Goal: Obtain resource: Obtain resource

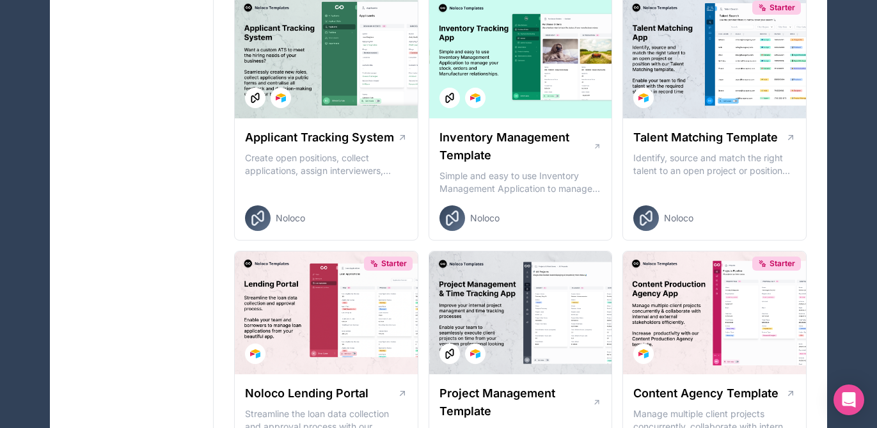
scroll to position [332, 0]
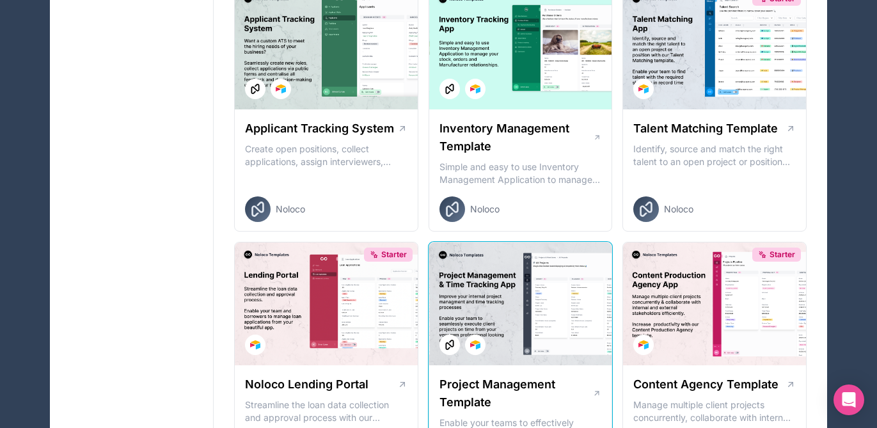
click at [492, 292] on div at bounding box center [520, 303] width 183 height 123
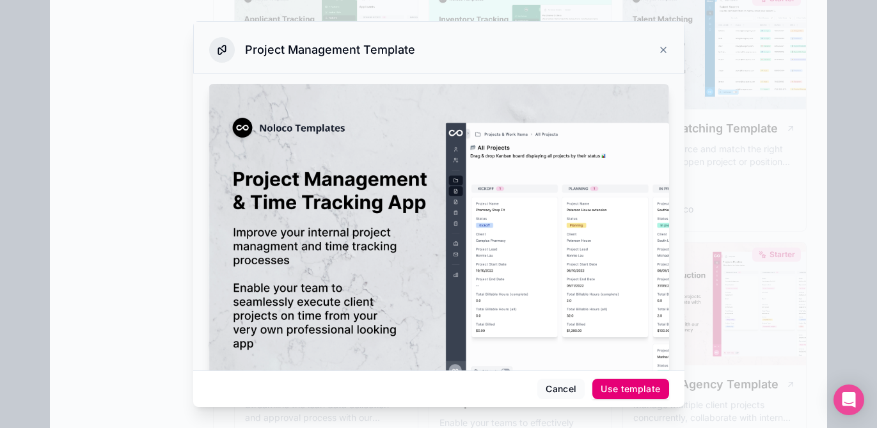
click at [632, 393] on div "Use template" at bounding box center [629, 389] width 59 height 12
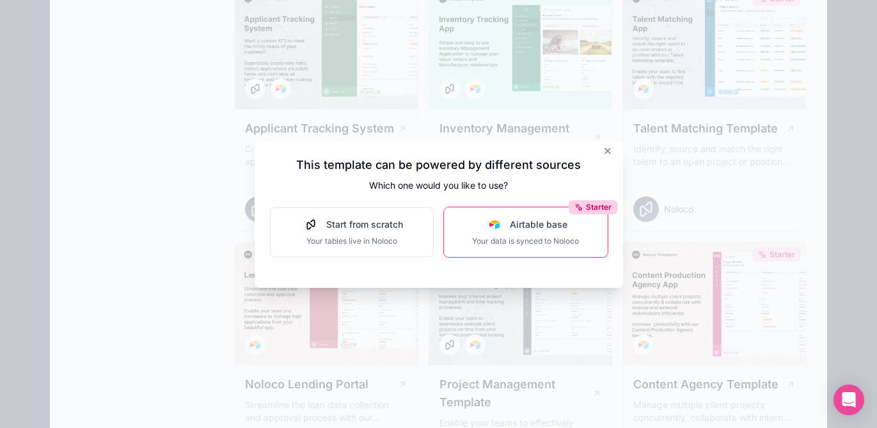
click at [543, 244] on span "Your data is synced to Noloco" at bounding box center [525, 241] width 107 height 10
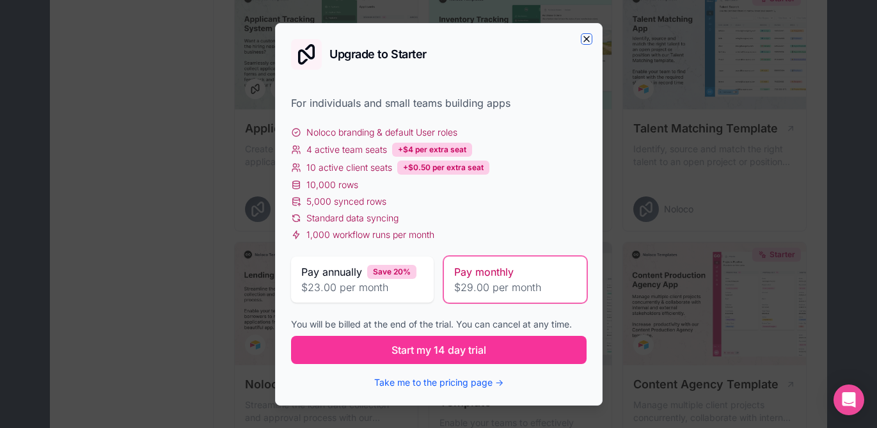
click at [586, 35] on icon "button" at bounding box center [586, 39] width 10 height 10
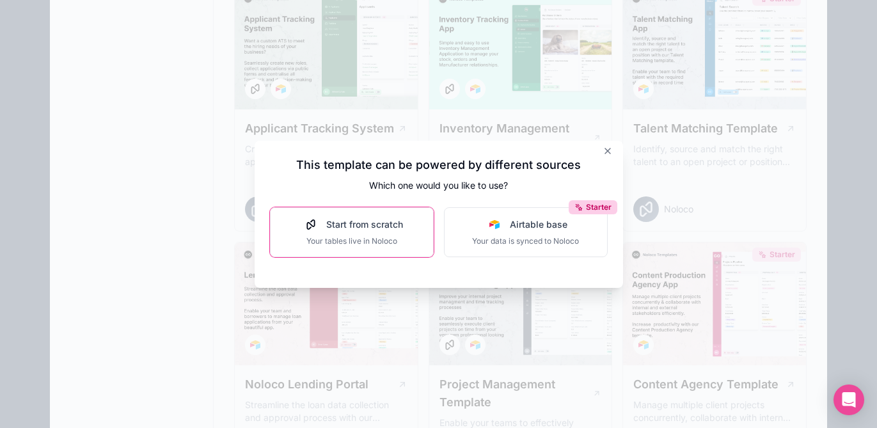
click at [382, 238] on span "Your tables live in Noloco" at bounding box center [351, 241] width 102 height 10
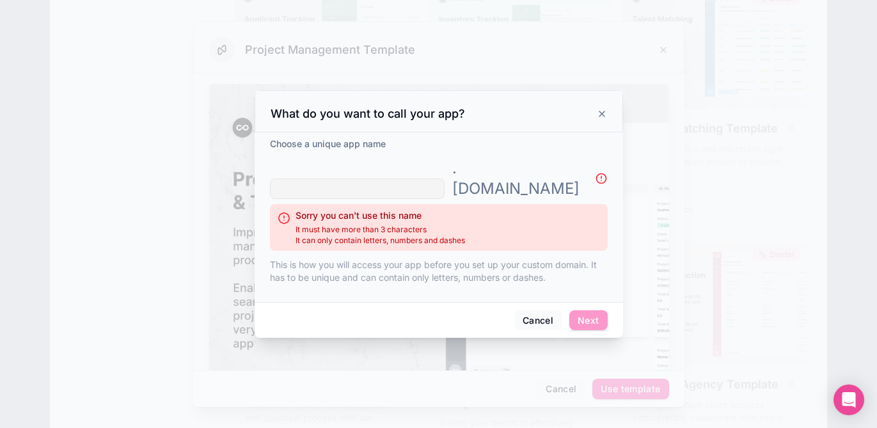
click at [599, 119] on icon at bounding box center [601, 114] width 10 height 10
